Goal: Task Accomplishment & Management: Manage account settings

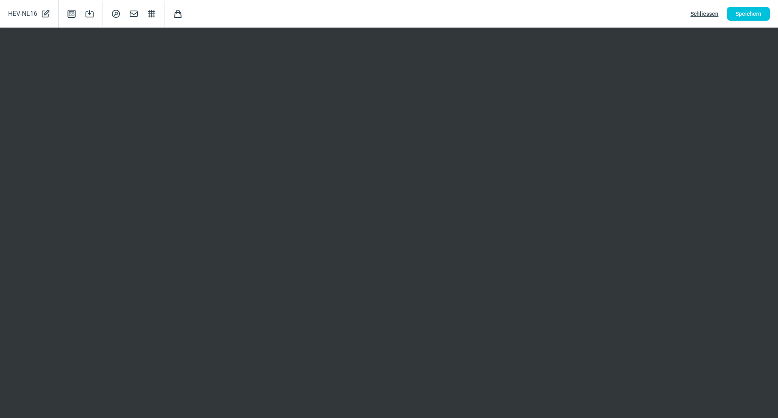
scroll to position [108, 0]
click at [756, 9] on span "Speichern" at bounding box center [748, 13] width 26 height 13
click at [708, 13] on span "Schliessen" at bounding box center [704, 13] width 28 height 13
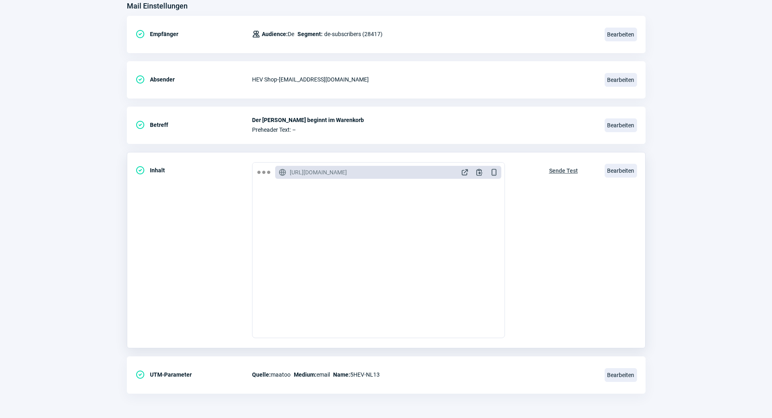
click at [573, 169] on span "Sende Test" at bounding box center [563, 170] width 29 height 13
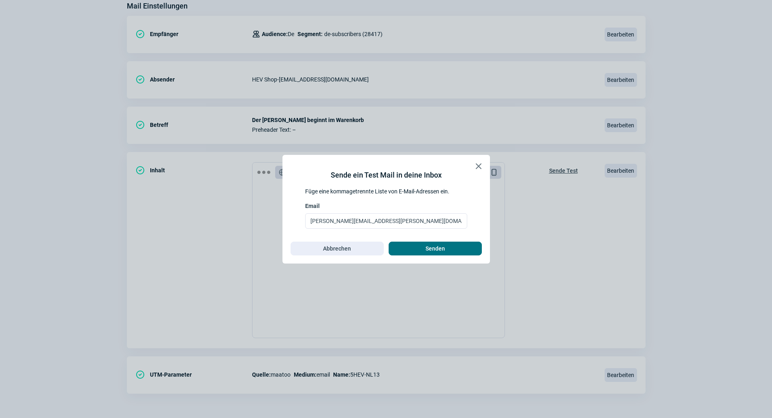
click at [436, 248] on span "Senden" at bounding box center [434, 248] width 19 height 13
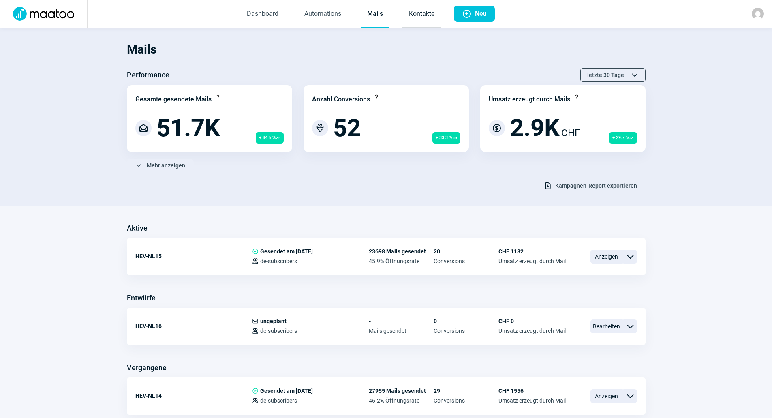
click at [415, 10] on link "Kontakte" at bounding box center [421, 14] width 38 height 27
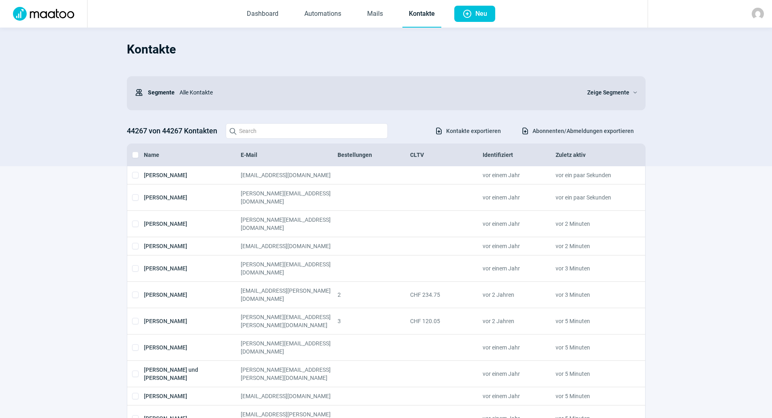
click at [750, 15] on div at bounding box center [710, 14] width 124 height 28
click at [753, 15] on img at bounding box center [758, 14] width 12 height 12
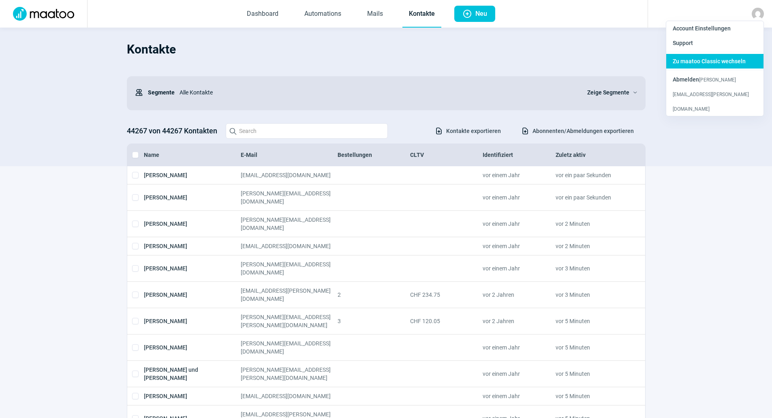
click at [715, 61] on span "Zu maatoo Classic wechseln" at bounding box center [709, 61] width 73 height 6
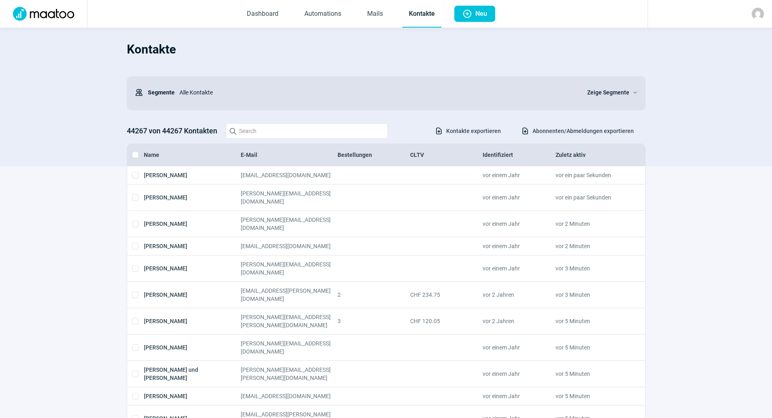
click at [758, 15] on img at bounding box center [758, 14] width 12 height 12
